Goal: Task Accomplishment & Management: Manage account settings

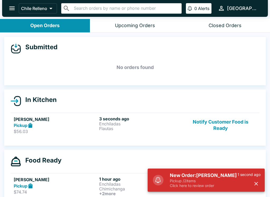
scroll to position [5, 0]
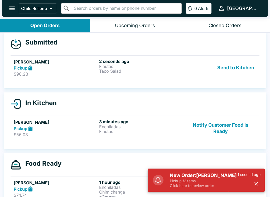
click at [241, 68] on button "Send to Kitchen" at bounding box center [235, 68] width 41 height 18
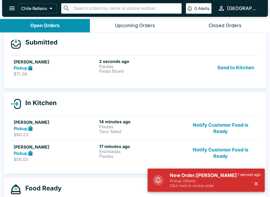
click at [232, 59] on button "Send to Kitchen" at bounding box center [235, 68] width 41 height 18
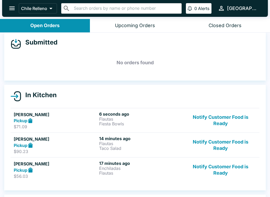
click at [210, 115] on button "Notify Customer Food is Ready" at bounding box center [221, 121] width 72 height 18
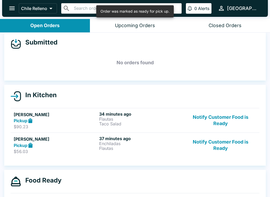
click at [170, 119] on p "Flautas" at bounding box center [140, 119] width 83 height 5
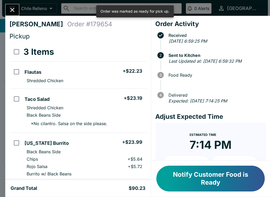
click at [212, 179] on button "Notify Customer Food is Ready" at bounding box center [211, 179] width 108 height 26
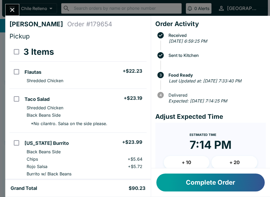
click at [201, 183] on button "Complete Order" at bounding box center [211, 183] width 108 height 18
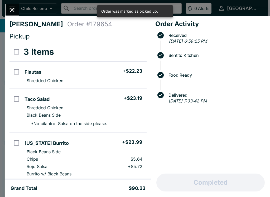
click at [15, 11] on icon "Close" at bounding box center [12, 9] width 7 height 7
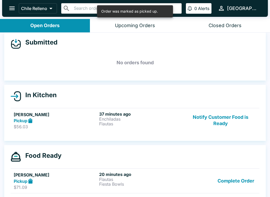
click at [95, 125] on p "$56.03" at bounding box center [55, 126] width 83 height 5
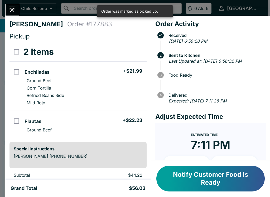
click at [195, 174] on button "Notify Customer Food is Ready" at bounding box center [211, 179] width 108 height 26
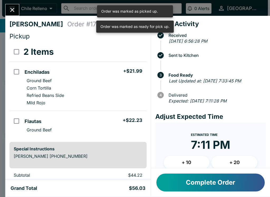
click at [197, 183] on button "Complete Order" at bounding box center [211, 183] width 108 height 18
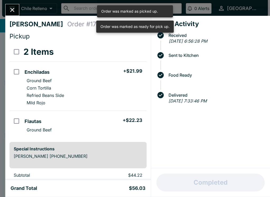
click at [13, 10] on icon "Close" at bounding box center [12, 10] width 4 height 4
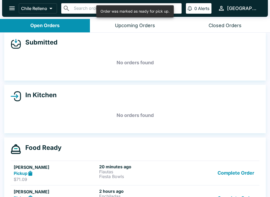
click at [155, 173] on p "Flautas" at bounding box center [140, 172] width 83 height 5
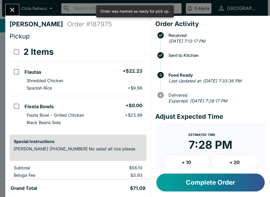
click at [202, 180] on button "Complete Order" at bounding box center [211, 183] width 108 height 18
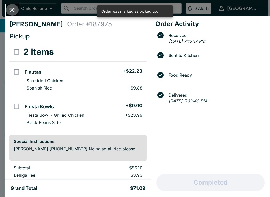
click at [12, 6] on button "Close" at bounding box center [12, 9] width 13 height 11
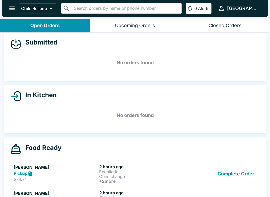
click at [136, 176] on p "Chimichanga" at bounding box center [140, 176] width 83 height 5
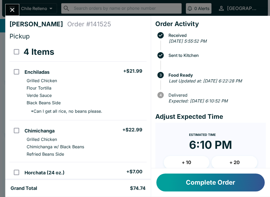
click at [190, 185] on button "Complete Order" at bounding box center [211, 183] width 108 height 18
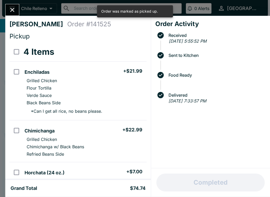
click at [13, 9] on icon "Close" at bounding box center [12, 10] width 4 height 4
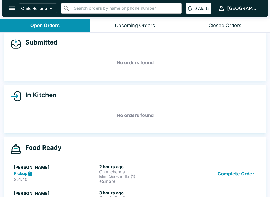
click at [73, 168] on h5 "[PERSON_NAME]" at bounding box center [55, 167] width 83 height 6
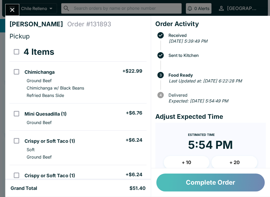
click at [190, 184] on button "Complete Order" at bounding box center [211, 183] width 108 height 18
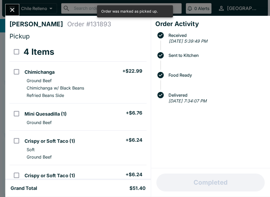
click at [13, 12] on icon "Close" at bounding box center [12, 9] width 7 height 7
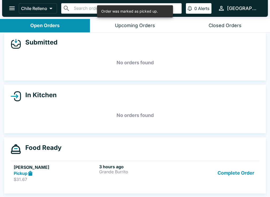
click at [119, 171] on p "Grande Burrito" at bounding box center [140, 172] width 83 height 5
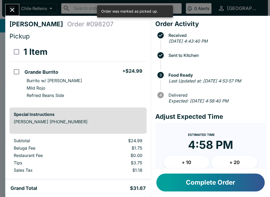
click at [218, 181] on button "Complete Order" at bounding box center [211, 183] width 108 height 18
